Goal: Use online tool/utility: Utilize a website feature to perform a specific function

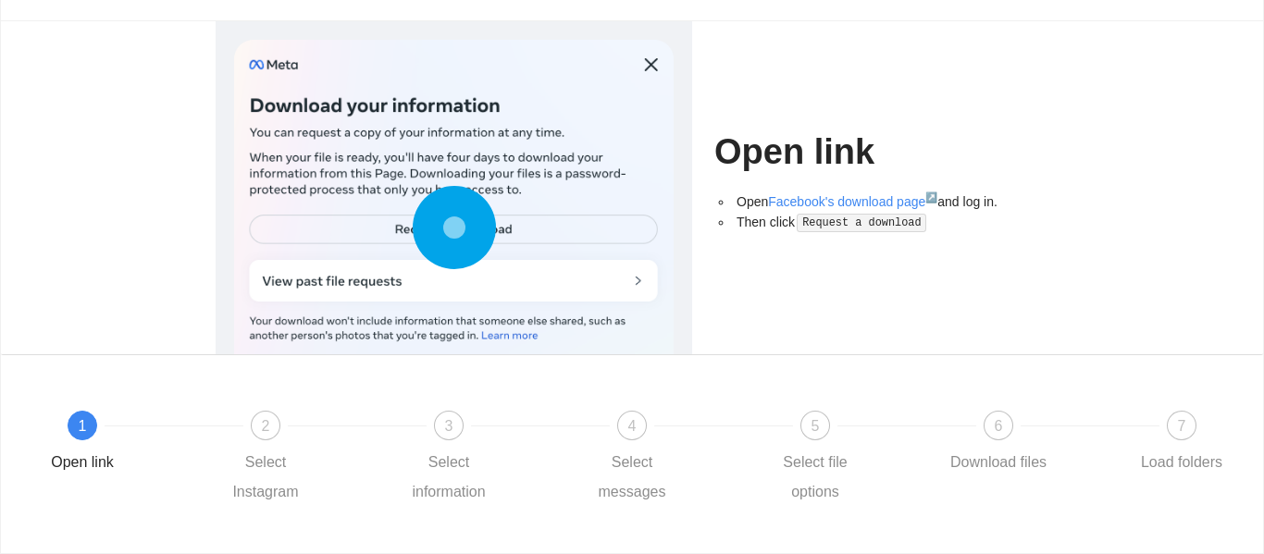
scroll to position [104, 0]
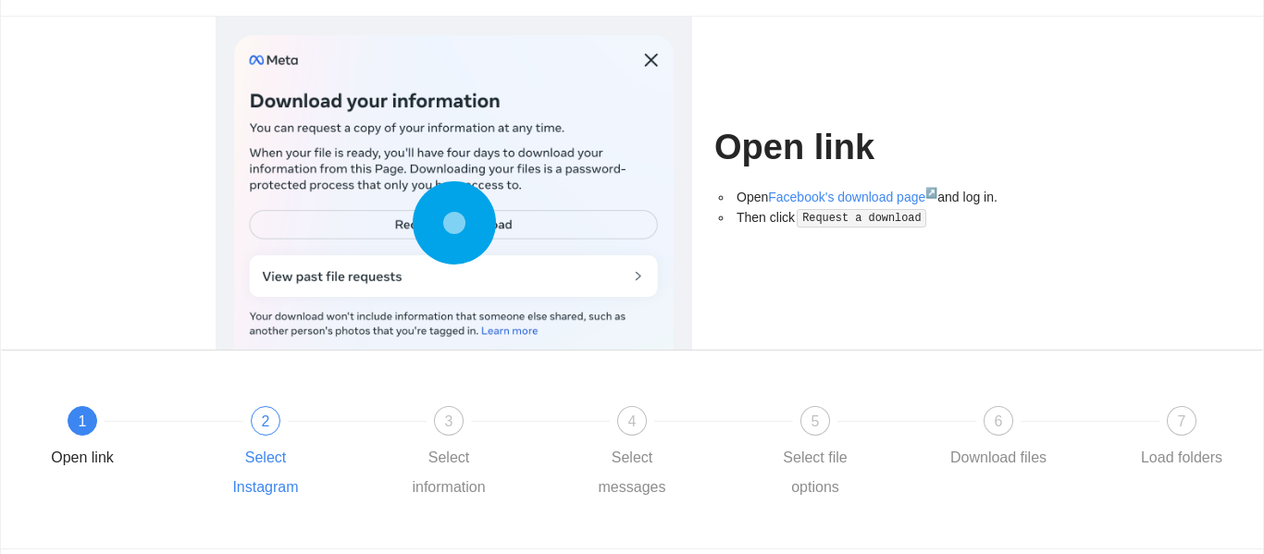
click at [259, 432] on div "2" at bounding box center [266, 421] width 30 height 30
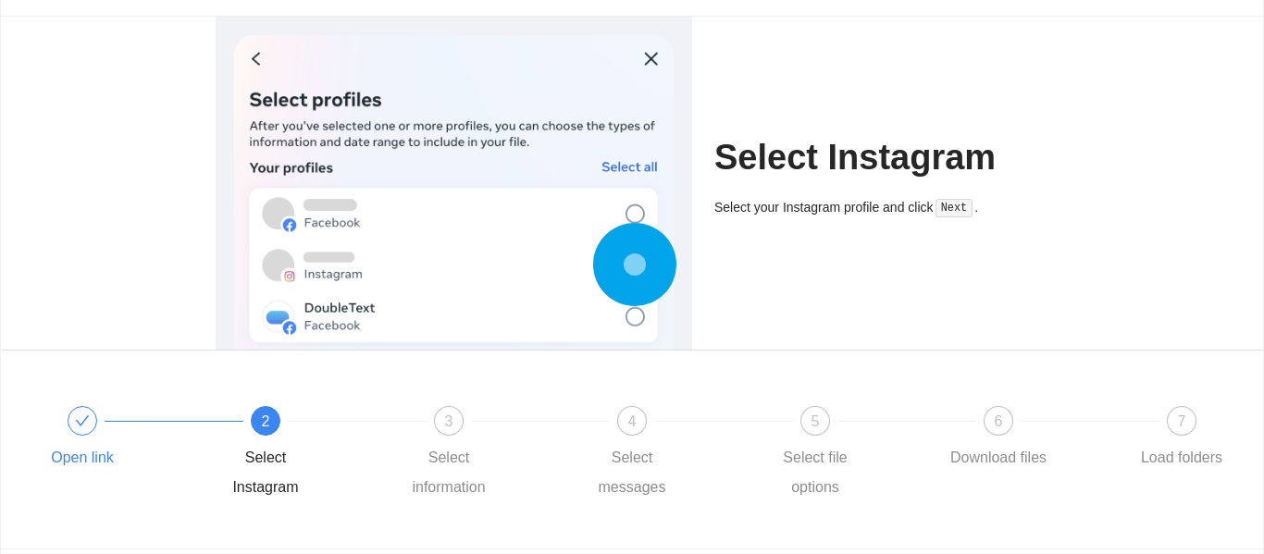
click at [101, 435] on div "Open link" at bounding box center [120, 439] width 183 height 67
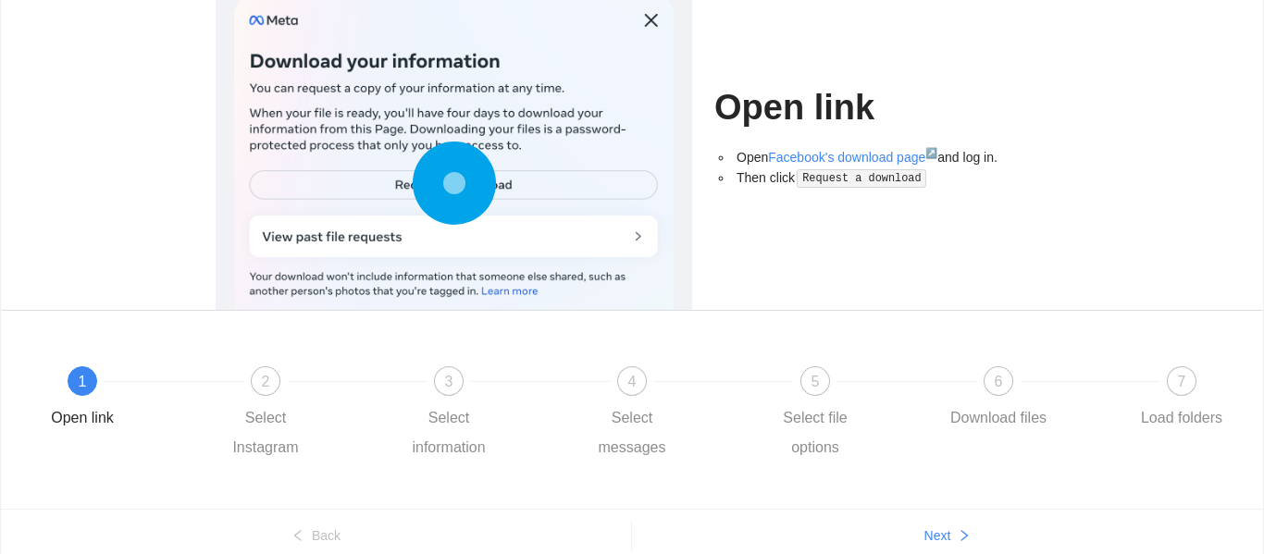
scroll to position [146, 0]
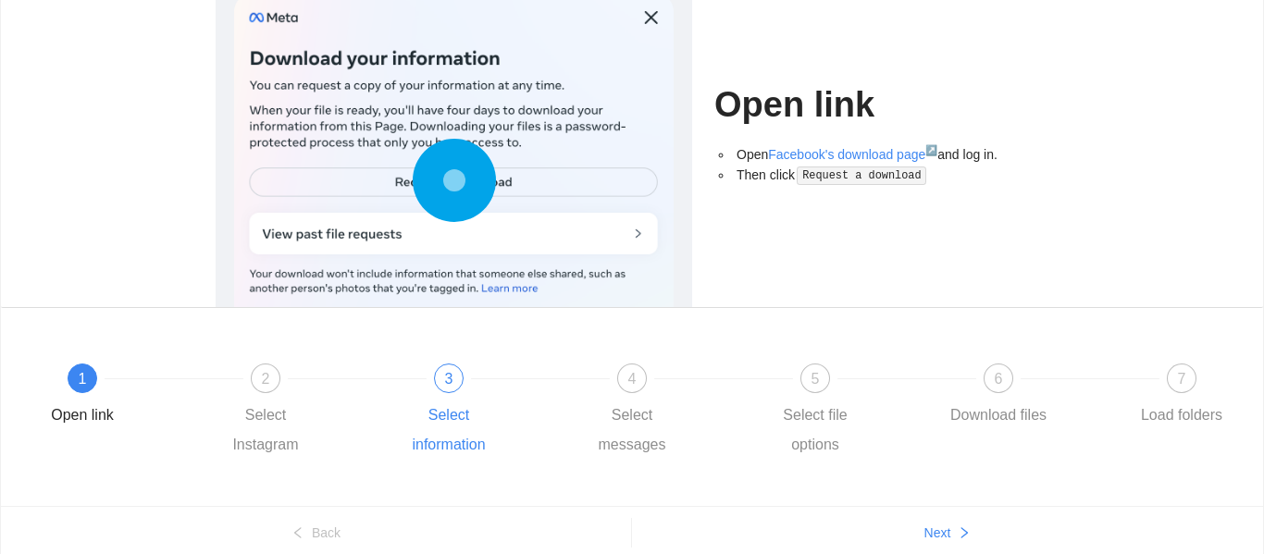
click at [475, 407] on div "Select information" at bounding box center [448, 430] width 107 height 59
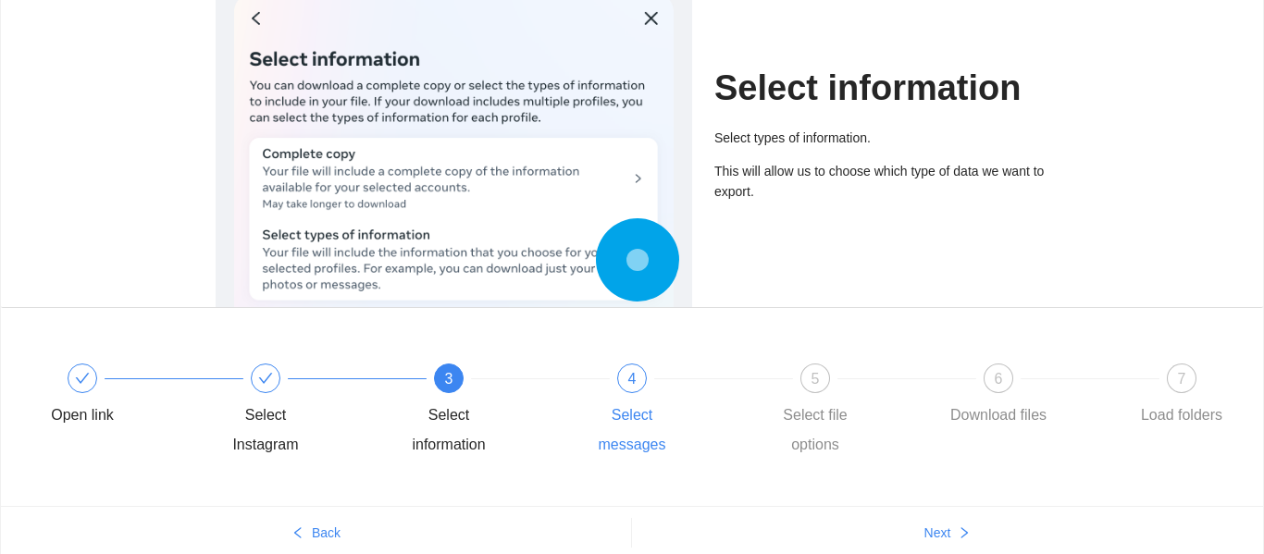
click at [636, 410] on div "Select messages" at bounding box center [631, 430] width 107 height 59
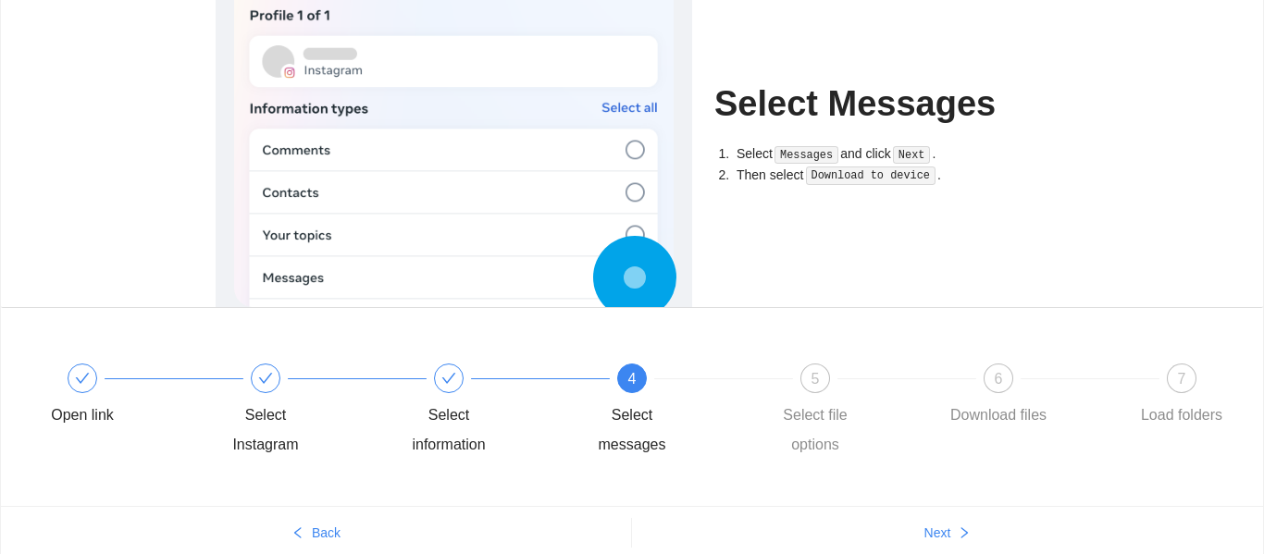
click at [753, 389] on div "4 Select messages" at bounding box center [669, 412] width 183 height 96
click at [799, 389] on div "5 Select file options" at bounding box center [853, 412] width 183 height 96
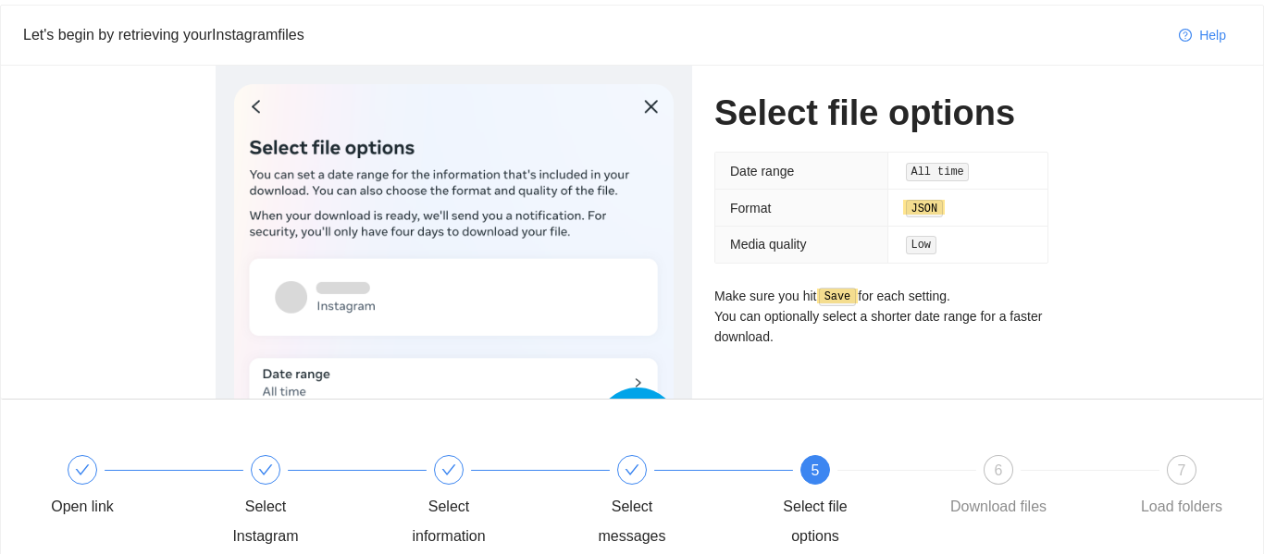
scroll to position [56, 0]
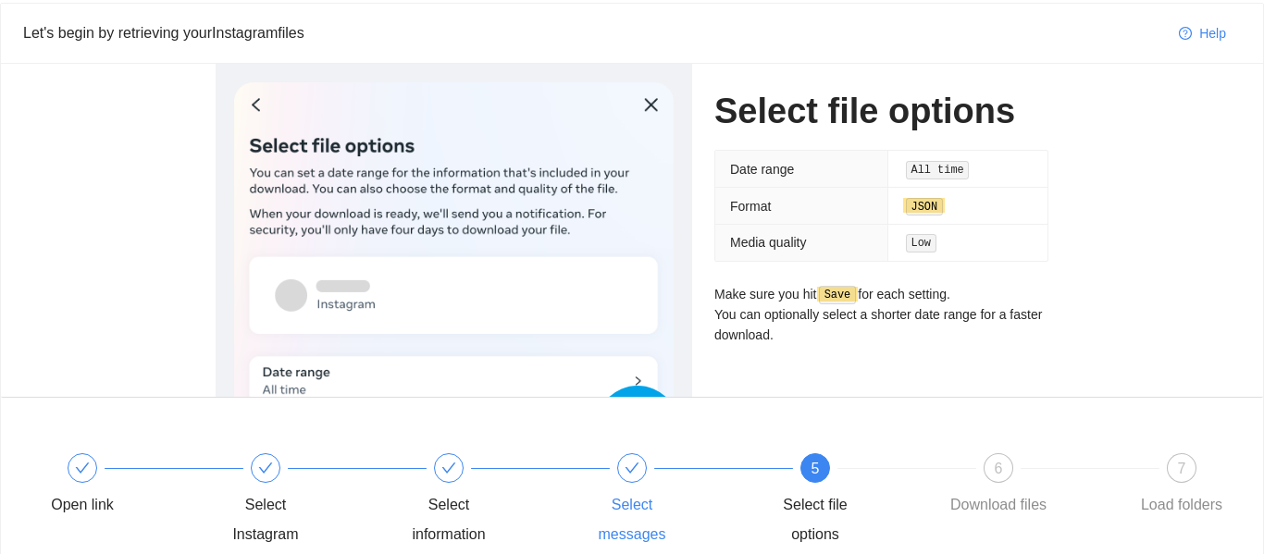
click at [606, 464] on div "Select messages" at bounding box center [669, 501] width 183 height 96
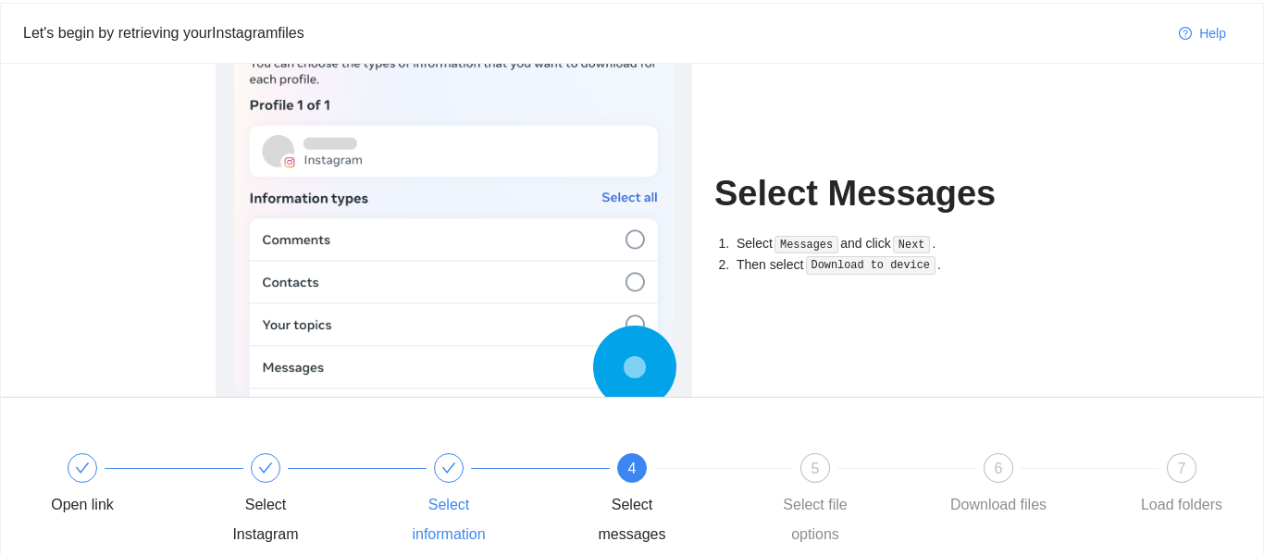
click at [490, 470] on div at bounding box center [540, 468] width 183 height 7
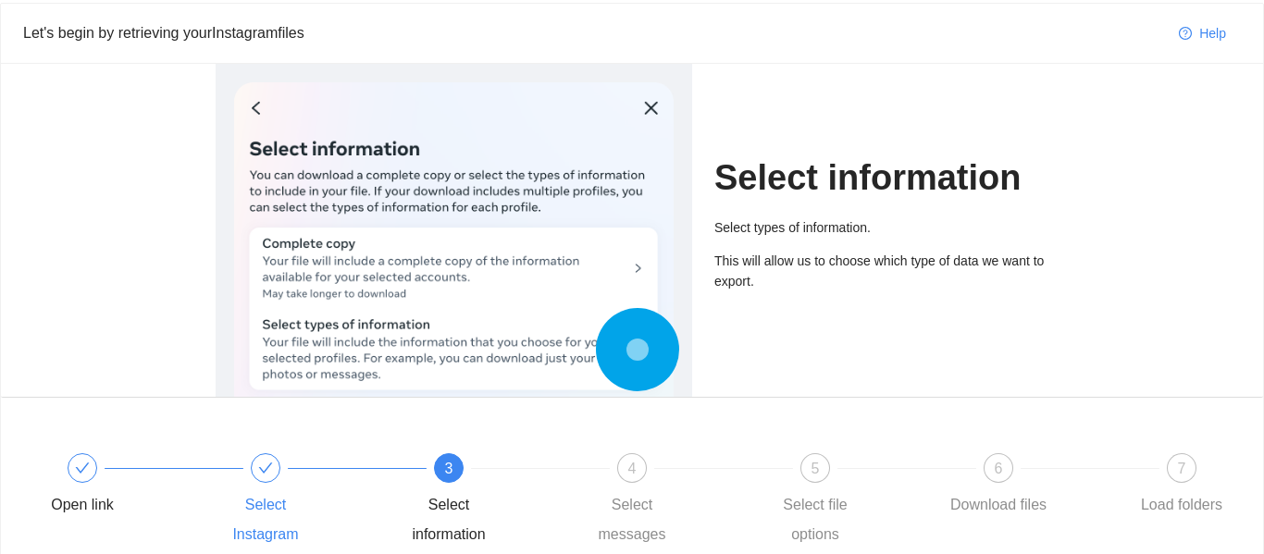
click at [279, 463] on div "Select Instagram" at bounding box center [303, 501] width 183 height 96
